Goal: Information Seeking & Learning: Get advice/opinions

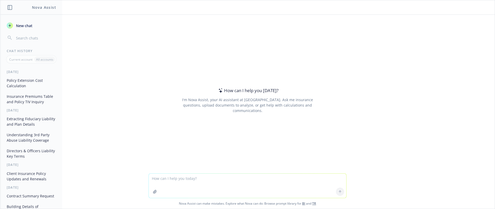
drag, startPoint x: 465, startPoint y: 118, endPoint x: 94, endPoint y: 197, distance: 379.1
click at [465, 118] on div "How can I help you [DATE]? I'm Nova Assist, your AI assistant at Newfront. Ask …" at bounding box center [247, 94] width 494 height 158
click at [180, 178] on textarea at bounding box center [247, 185] width 197 height 24
click at [274, 178] on textarea "extract the Workplace violence limits, deductibles, premium and other deatils f…" at bounding box center [247, 185] width 197 height 24
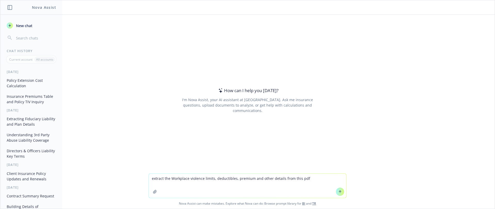
type textarea "extract the Workplace violence limits, deductibles, premium and other details f…"
click at [156, 189] on button "button" at bounding box center [155, 191] width 8 height 8
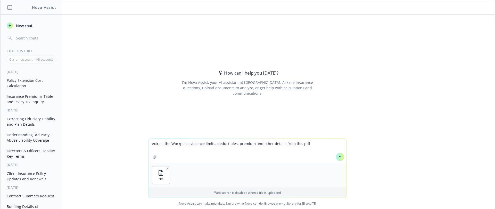
click at [338, 159] on button at bounding box center [340, 157] width 8 height 8
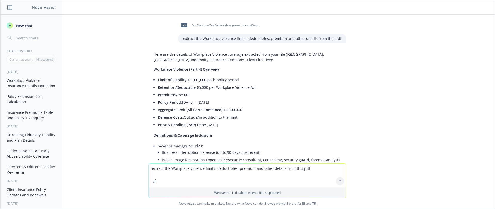
scroll to position [26, 0]
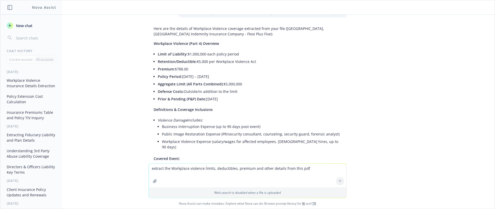
click at [191, 171] on textarea "extract the Workplace violence limits, deductibles, premium and other details f…" at bounding box center [247, 175] width 197 height 24
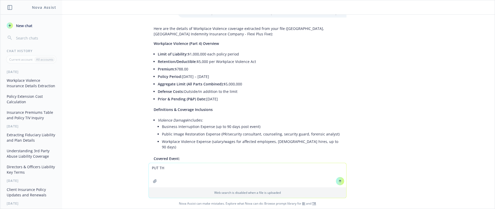
type textarea "PUT THE"
type textarea "put the workplace violence coverage into a table"
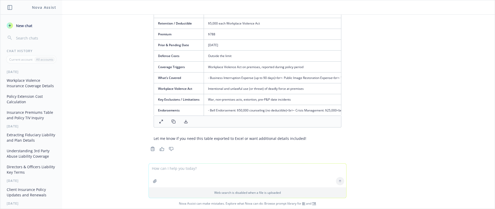
scroll to position [500, 0]
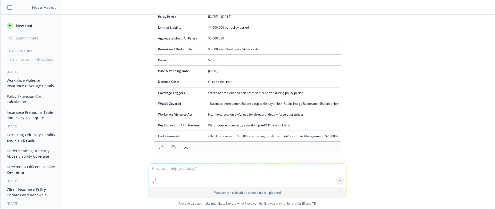
click at [210, 174] on textarea at bounding box center [247, 175] width 197 height 24
paste textarea "Liability - Injury/Death per person / per event aggregate Property Damage / per…"
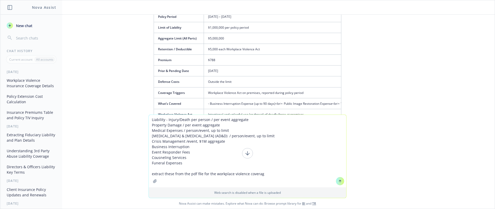
type textarea "Liability - Injury/Death per person / per event aggregate Property Damage / per…"
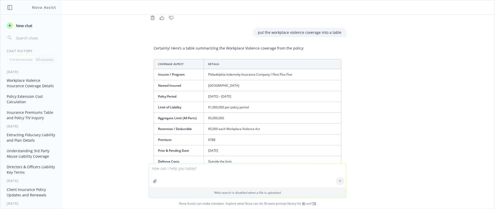
scroll to position [446, 0]
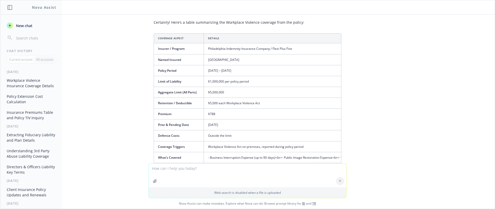
click at [153, 182] on icon "button" at bounding box center [154, 180] width 3 height 3
click at [27, 27] on span "New chat" at bounding box center [24, 25] width 18 height 5
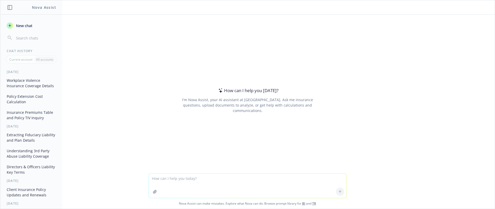
click at [184, 180] on textarea at bounding box center [247, 185] width 197 height 24
click at [198, 179] on textarea "Extract the workplace violeance coverage from this PDF. Put it ina table" at bounding box center [247, 185] width 197 height 24
click at [190, 179] on textarea "Extract the workplace vilencecoverage from this PDF. Put it ina table" at bounding box center [247, 185] width 197 height 24
click at [255, 179] on textarea "Extract the workplace violencecoverage from this PDF. Put it ina table" at bounding box center [247, 185] width 197 height 24
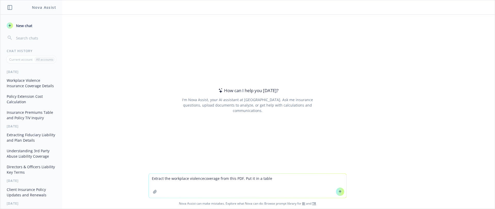
type textarea "Extract the workplace violencecoverage from this PDF. Put it in a table"
click at [153, 193] on icon "button" at bounding box center [155, 191] width 4 height 4
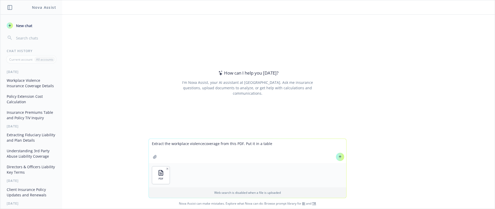
click at [338, 158] on icon at bounding box center [340, 157] width 4 height 4
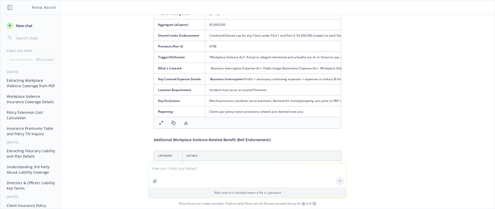
scroll to position [59, 0]
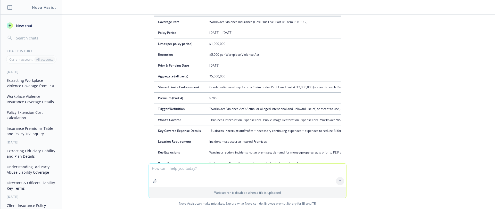
click at [204, 174] on textarea at bounding box center [247, 175] width 197 height 24
type textarea "put the coverage and their limit and deductible and premium"
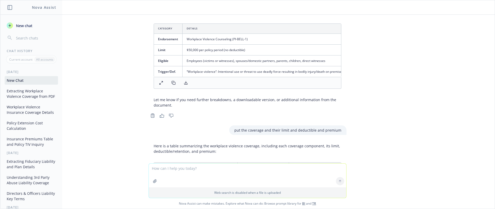
scroll to position [375, 0]
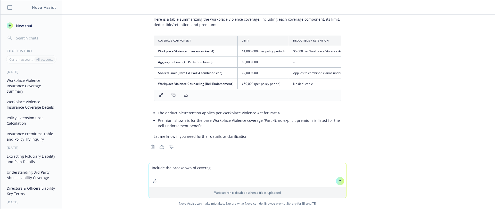
type textarea "include the breakdown of coverage"
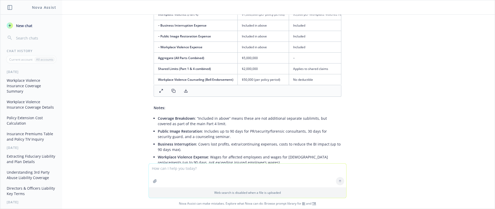
scroll to position [507, 0]
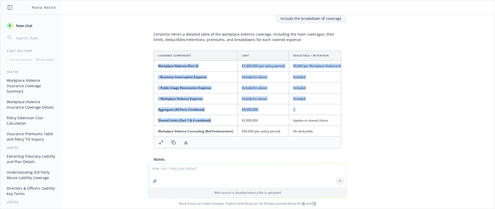
drag, startPoint x: 151, startPoint y: 74, endPoint x: 223, endPoint y: 140, distance: 97.6
click at [223, 136] on tbody "Workplace Violence (Part 4) $1,000,000 (per policy period) $5,000 per Workplace…" at bounding box center [340, 99] width 373 height 76
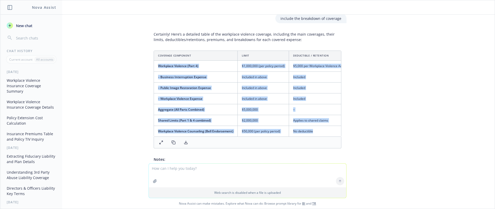
drag, startPoint x: 302, startPoint y: 146, endPoint x: 317, endPoint y: 147, distance: 14.2
click at [317, 137] on td "No deductible" at bounding box center [318, 131] width 58 height 11
copy tbody "Workplace Violence (Part 4) $1,000,000 (per policy period) $5,000 per Workplace…"
click at [377, 87] on div "pdf [GEOGRAPHIC_DATA]- Management Lines.pdf (updated).pdf Extract the workplace…" at bounding box center [247, 89] width 494 height 148
